Goal: Transaction & Acquisition: Purchase product/service

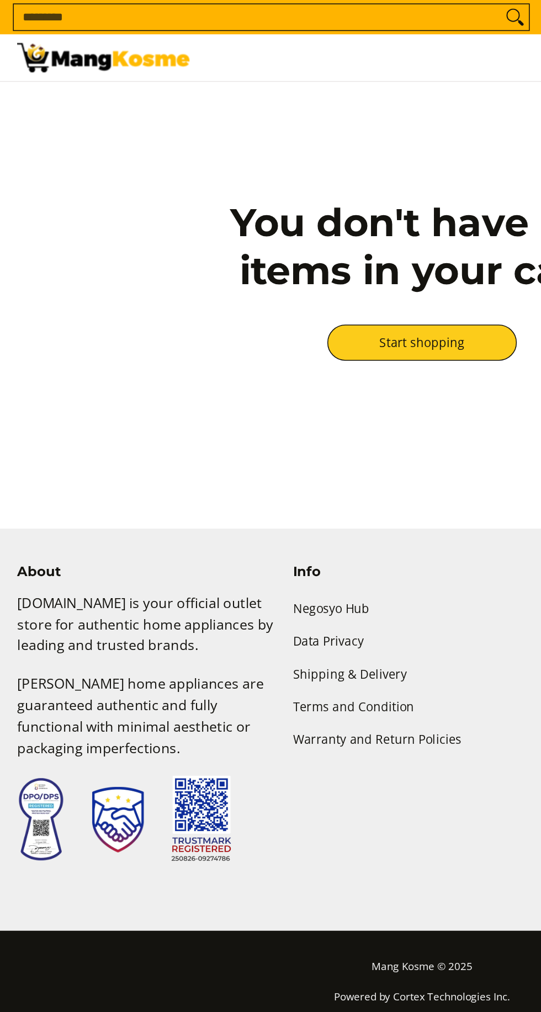
click at [93, 51] on link at bounding box center [66, 37] width 110 height 30
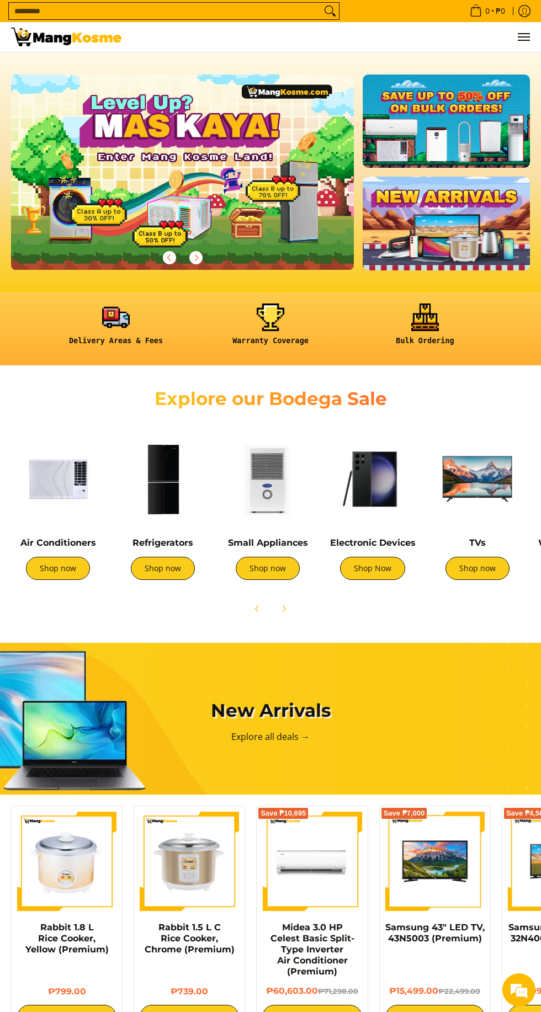
scroll to position [0, 343]
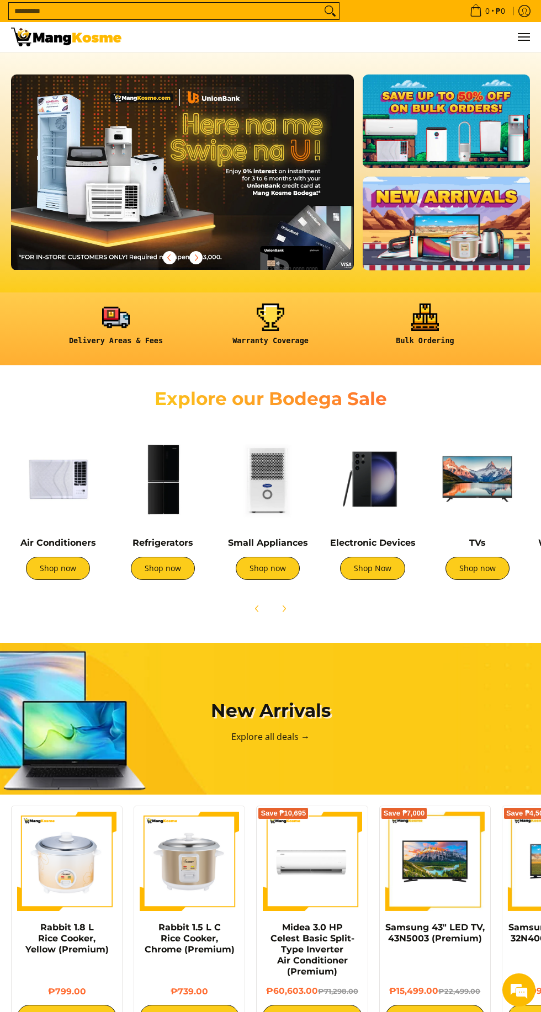
click at [168, 495] on img at bounding box center [163, 479] width 94 height 94
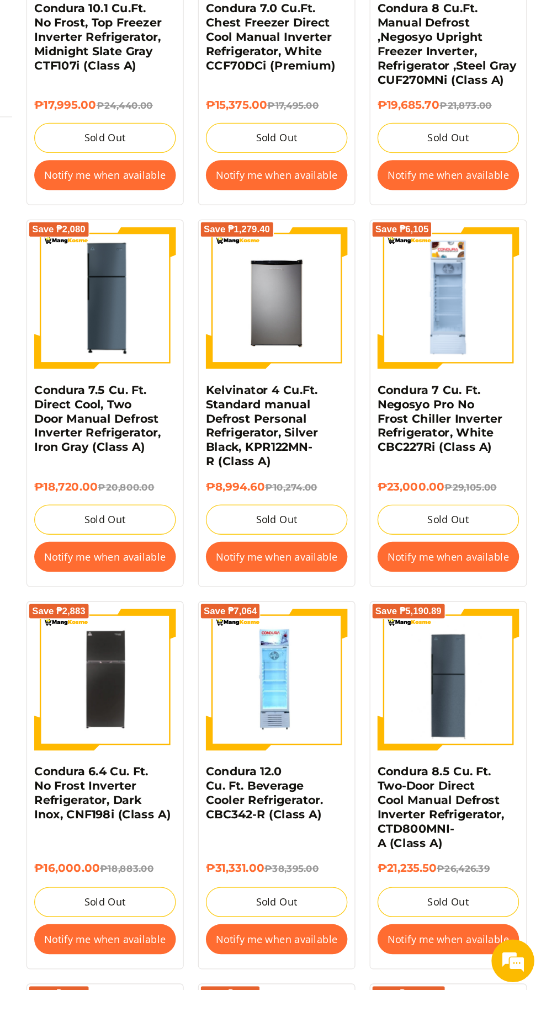
scroll to position [650, 0]
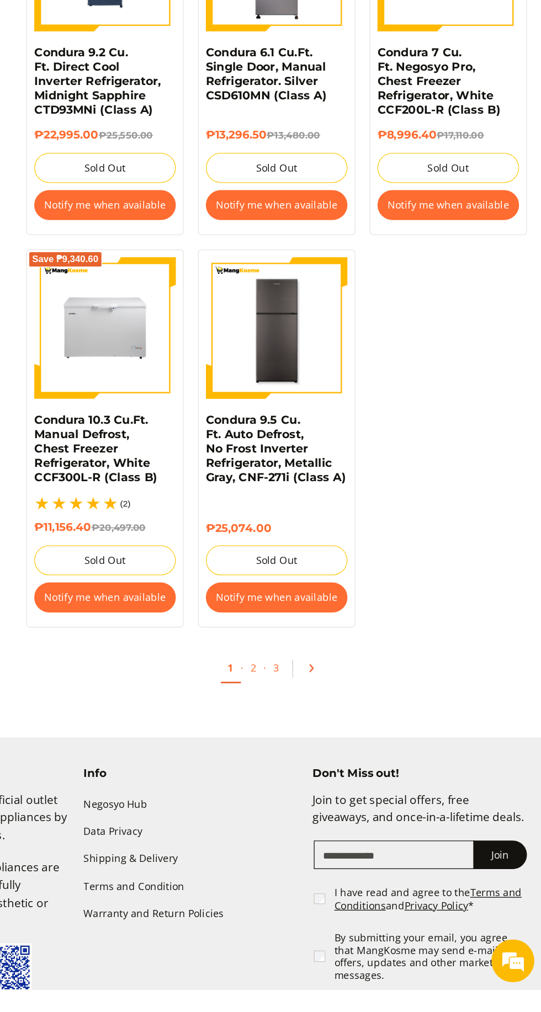
click at [372, 755] on link "Pagination" at bounding box center [367, 764] width 26 height 19
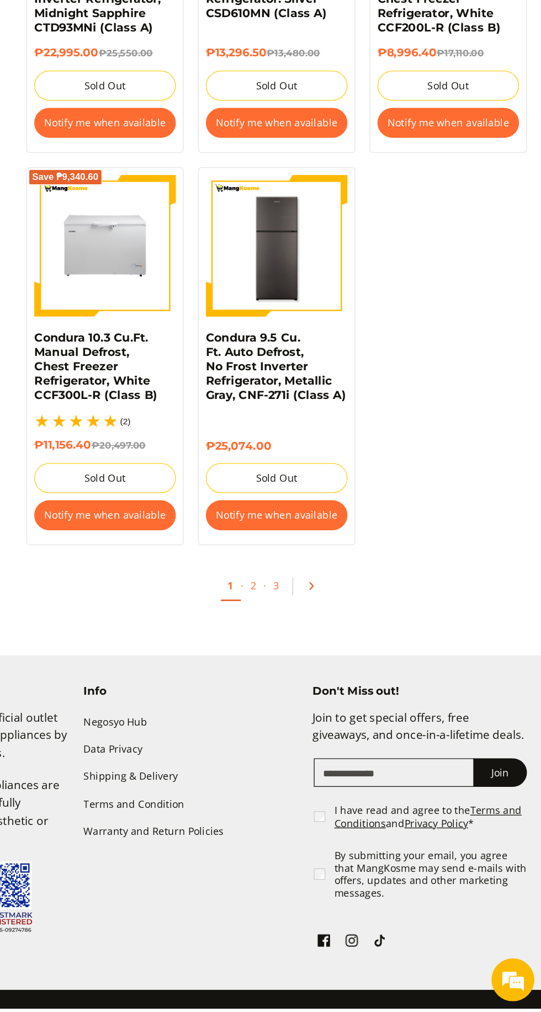
scroll to position [1864, 0]
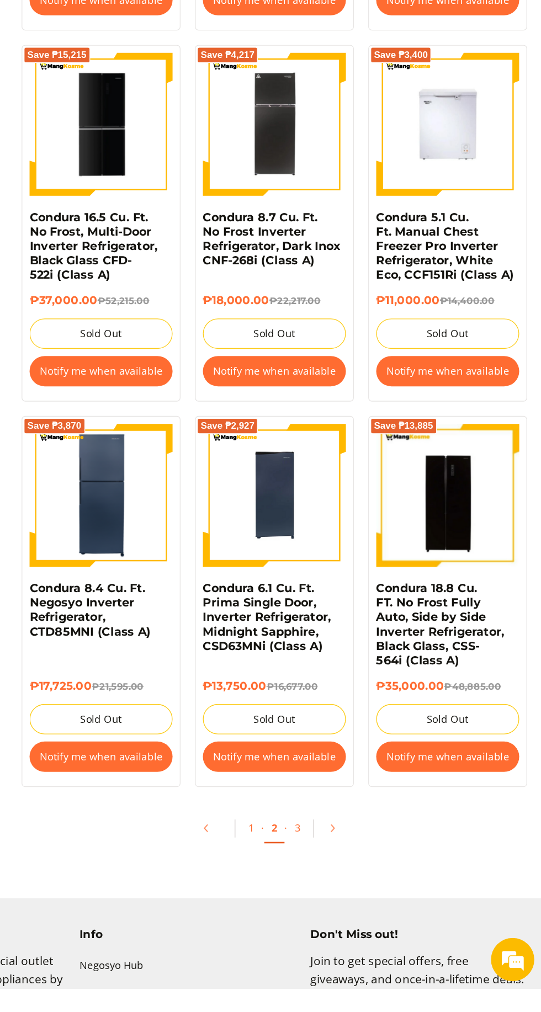
scroll to position [1638, 0]
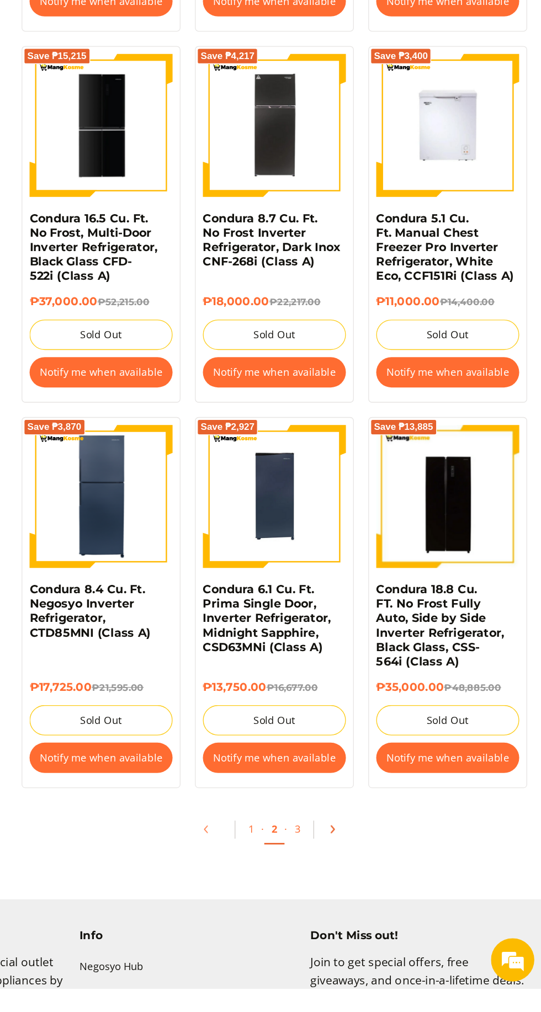
click at [380, 889] on icon "Pagination" at bounding box center [381, 890] width 8 height 8
